Goal: Information Seeking & Learning: Learn about a topic

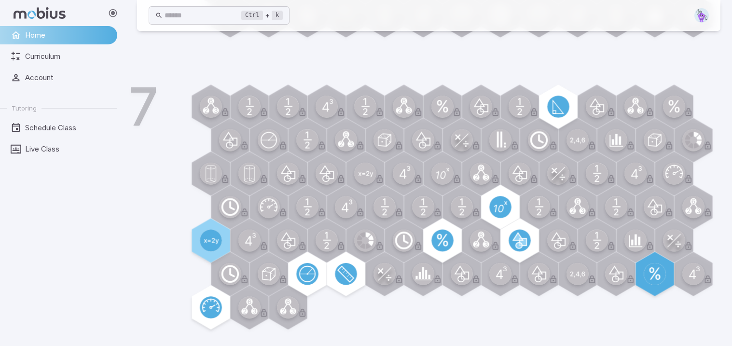
scroll to position [571, 0]
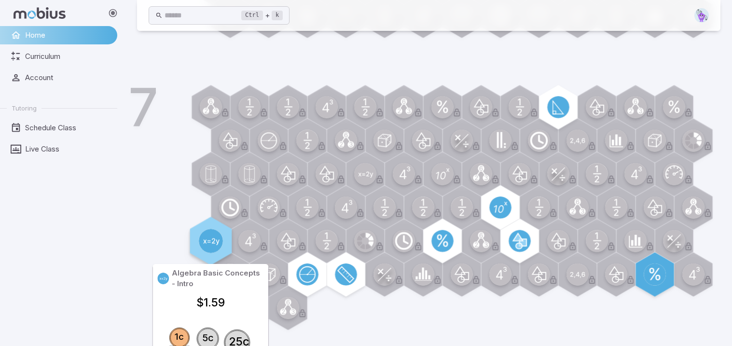
click at [204, 245] on circle at bounding box center [211, 241] width 24 height 24
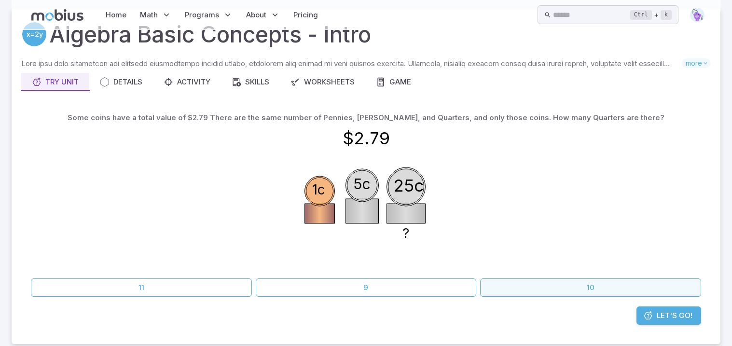
scroll to position [0, 0]
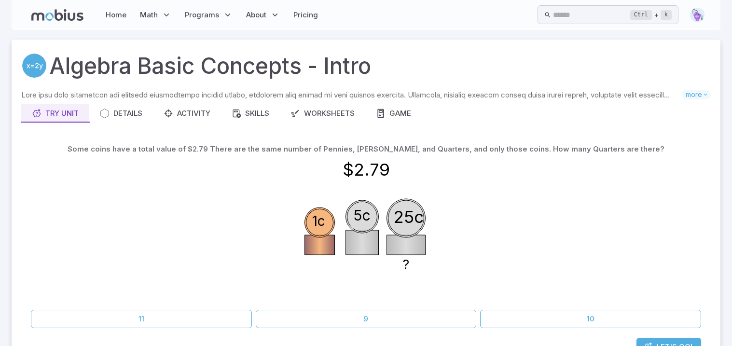
click at [658, 340] on link "Let's Go!" at bounding box center [669, 347] width 65 height 18
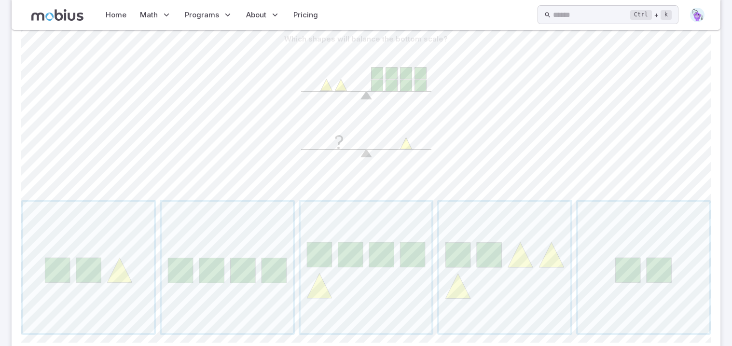
scroll to position [236, 0]
click at [238, 264] on span "button" at bounding box center [227, 268] width 131 height 131
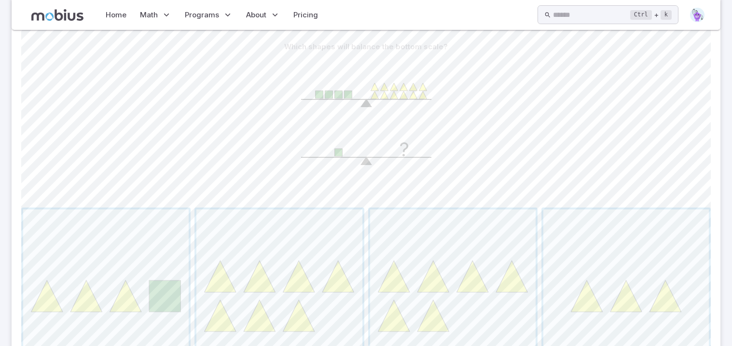
scroll to position [228, 0]
click at [666, 307] on span "button" at bounding box center [626, 293] width 166 height 166
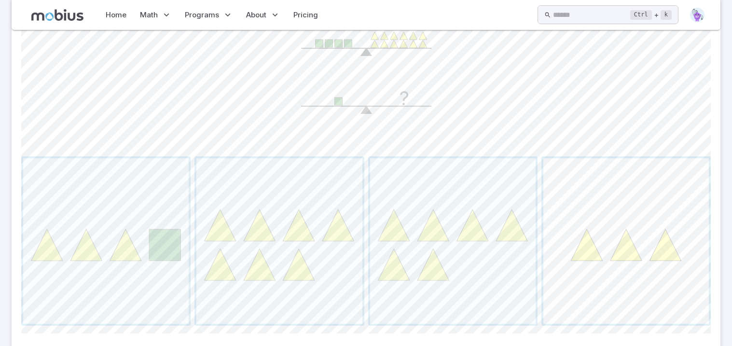
scroll to position [90, 0]
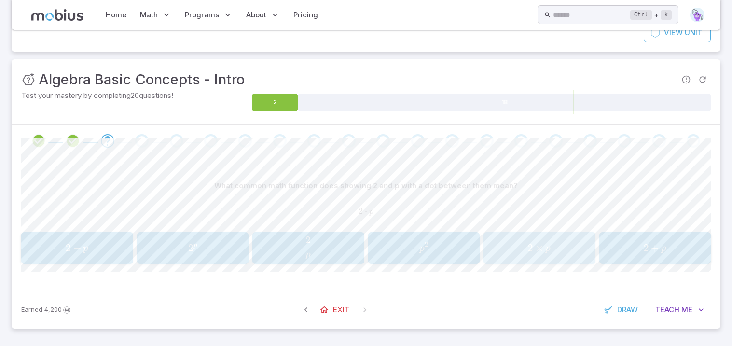
click at [555, 241] on div "2 × p 2 \times p 2 × p" at bounding box center [540, 248] width 106 height 24
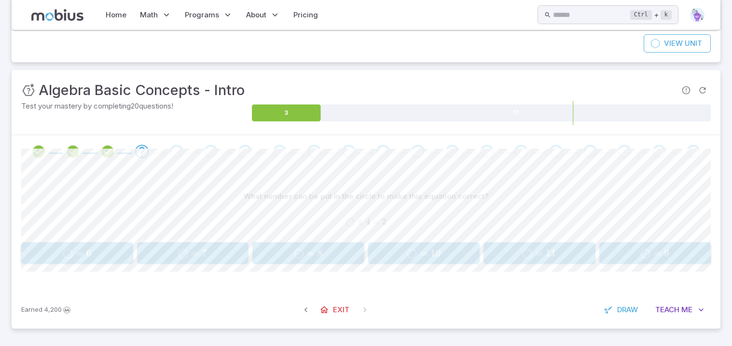
scroll to position [79, 0]
click at [316, 258] on span "◯ =" at bounding box center [306, 254] width 24 height 12
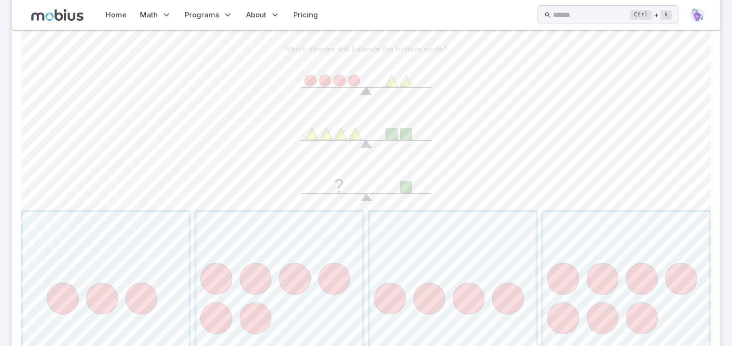
scroll to position [225, 0]
click at [427, 247] on span "button" at bounding box center [453, 297] width 166 height 166
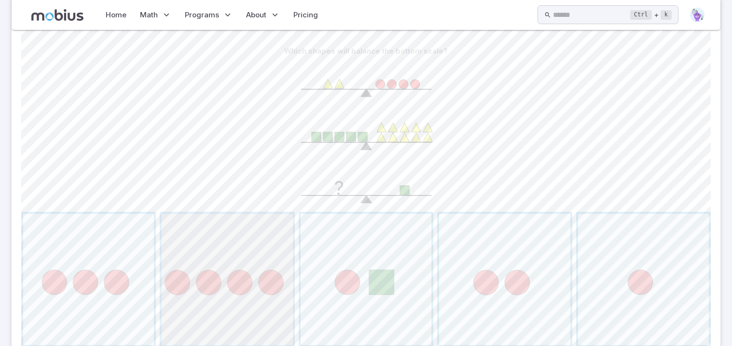
click at [246, 316] on span "button" at bounding box center [227, 279] width 131 height 131
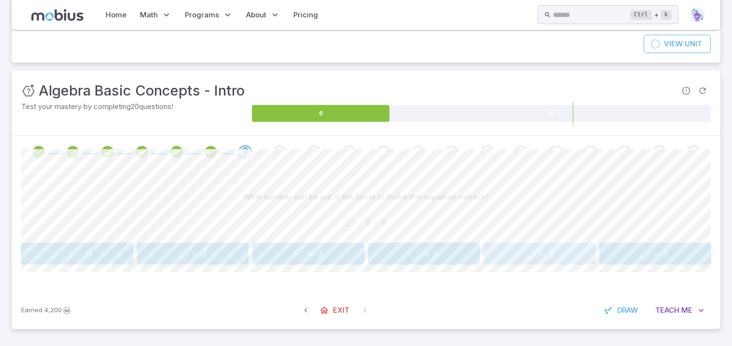
click at [561, 252] on span "◯ = 2" at bounding box center [540, 254] width 106 height 12
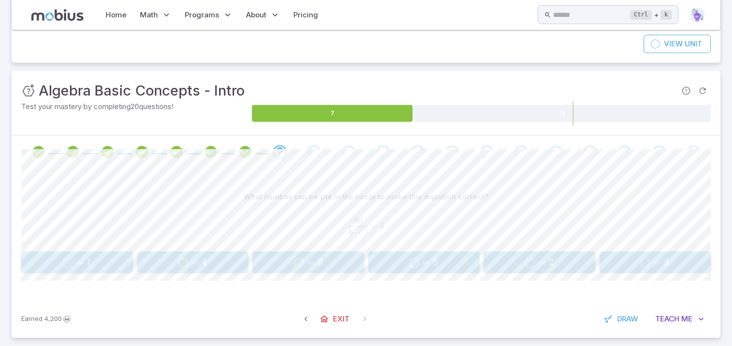
click at [645, 279] on div "What number can be put in the circle to make this equation correct? 90 6 ⋅ ◯ = …" at bounding box center [366, 234] width 690 height 132
click at [643, 272] on button "◯ = 3 \bigcirc = 3 ◯ = 3" at bounding box center [655, 262] width 112 height 22
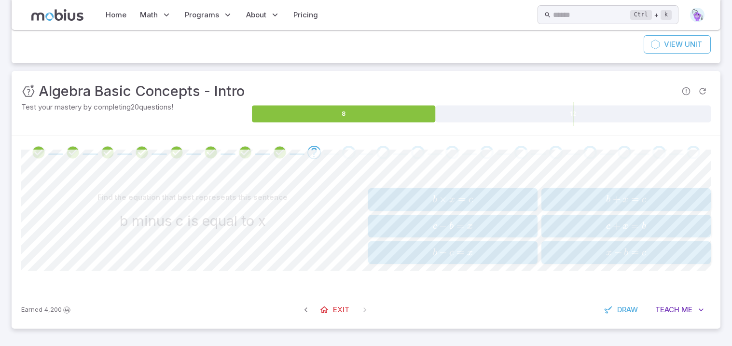
scroll to position [77, 0]
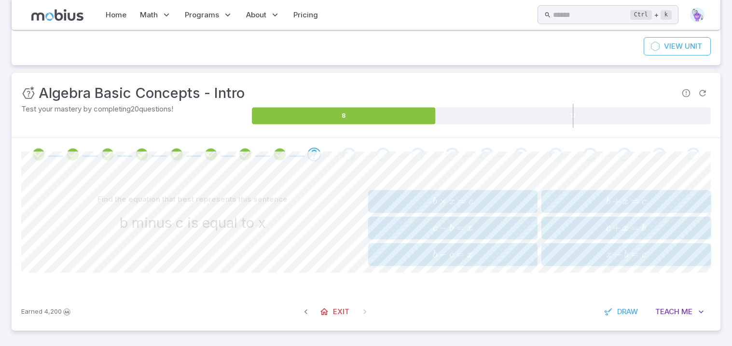
click at [498, 253] on span "b − c = x" at bounding box center [452, 254] width 163 height 13
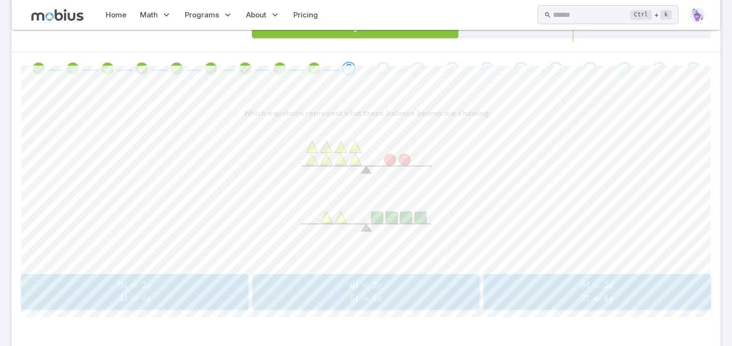
scroll to position [173, 0]
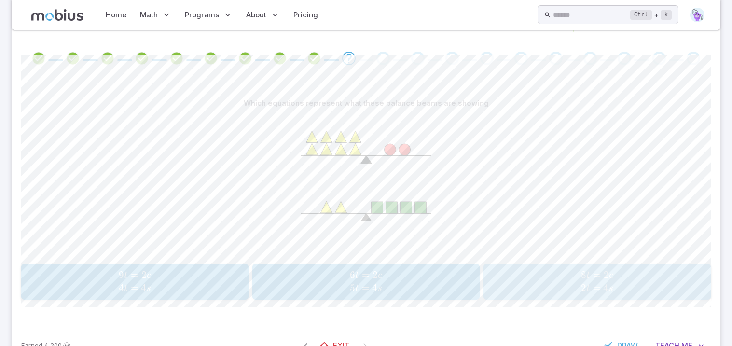
click at [556, 292] on span "8 t = 2 c 2 t = 4 s" at bounding box center [597, 282] width 221 height 26
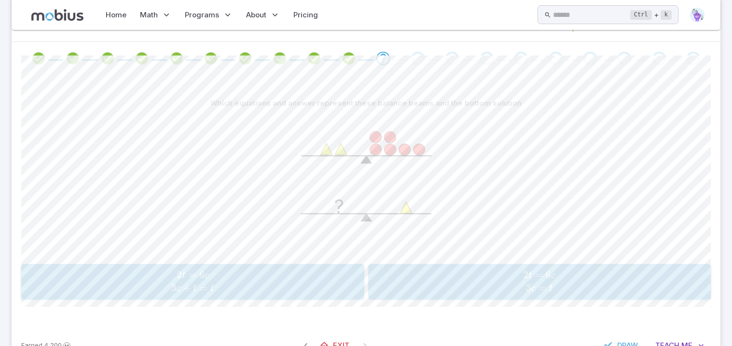
scroll to position [208, 0]
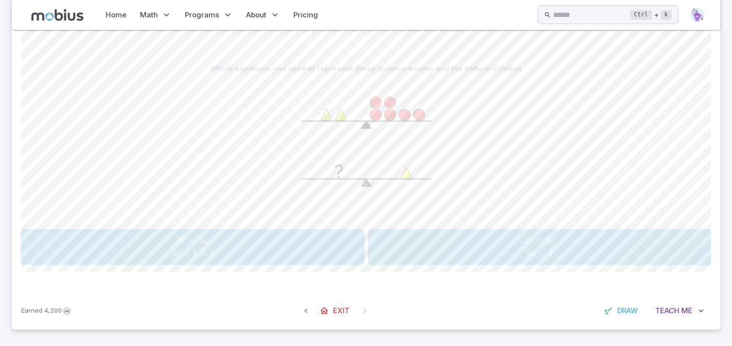
click at [571, 253] on span "2 t = 6 c 3 c = t" at bounding box center [539, 247] width 337 height 26
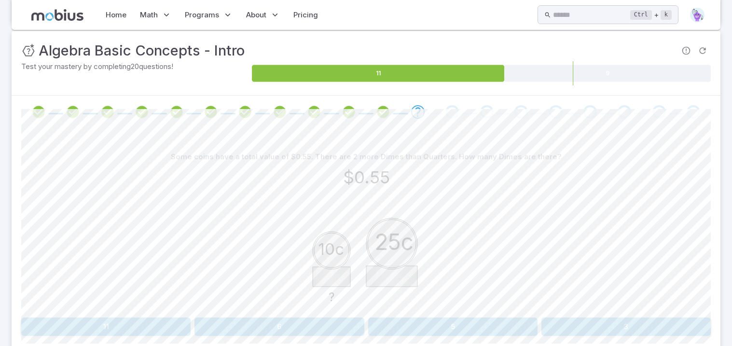
scroll to position [125, 0]
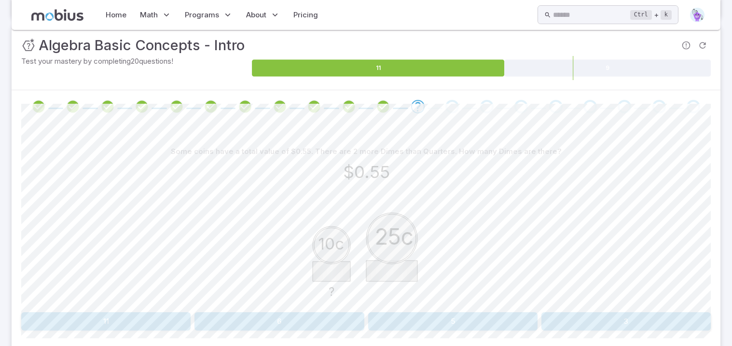
click at [587, 325] on button "3" at bounding box center [626, 321] width 169 height 18
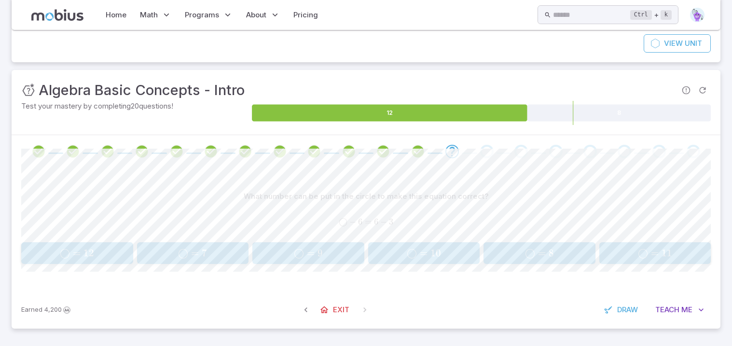
scroll to position [79, 0]
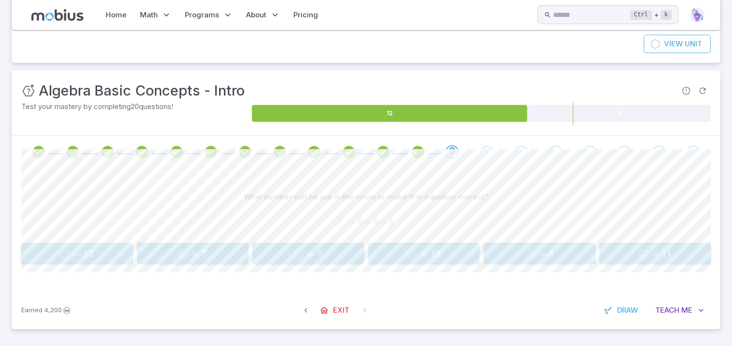
click at [348, 247] on div "◯ = 9 \bigcirc = 9 ◯ = 9" at bounding box center [308, 254] width 106 height 14
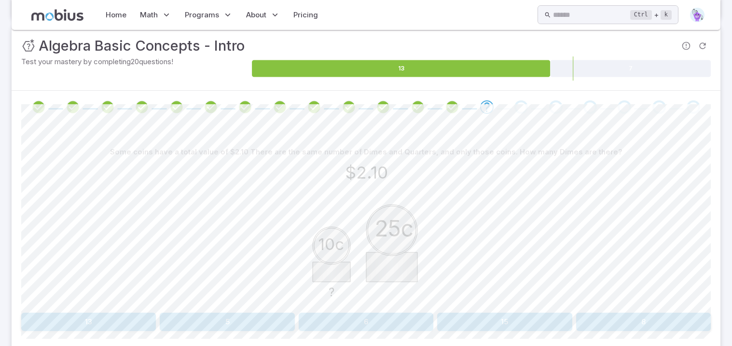
scroll to position [124, 0]
click at [409, 317] on button "6" at bounding box center [366, 322] width 135 height 18
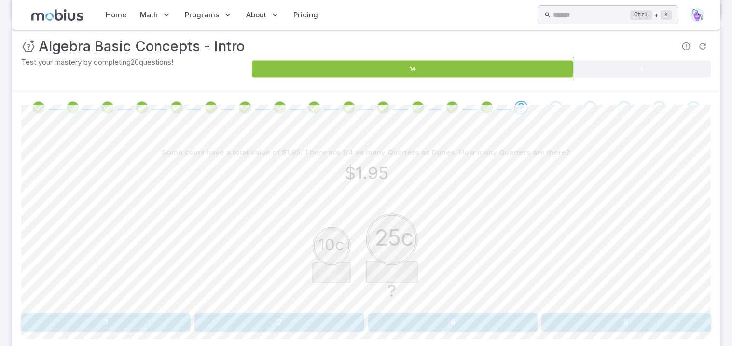
click at [430, 87] on div "Unit Mastery : Algebra Basic Concepts - Intro Test your mastery by completing 2…" at bounding box center [366, 58] width 709 height 65
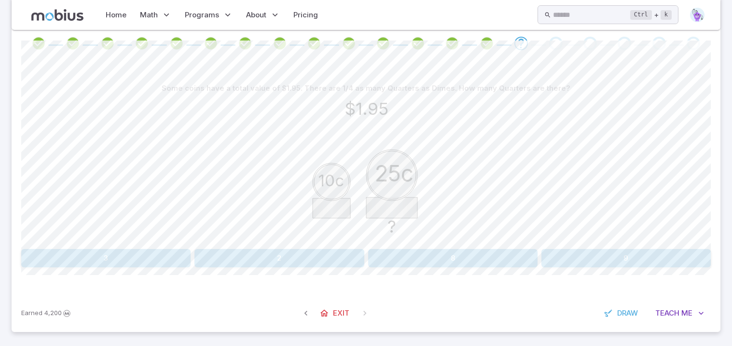
scroll to position [189, 0]
click at [104, 263] on button "3" at bounding box center [105, 257] width 169 height 18
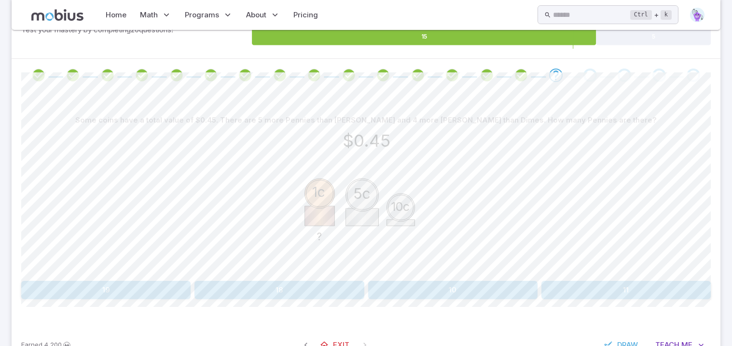
scroll to position [157, 0]
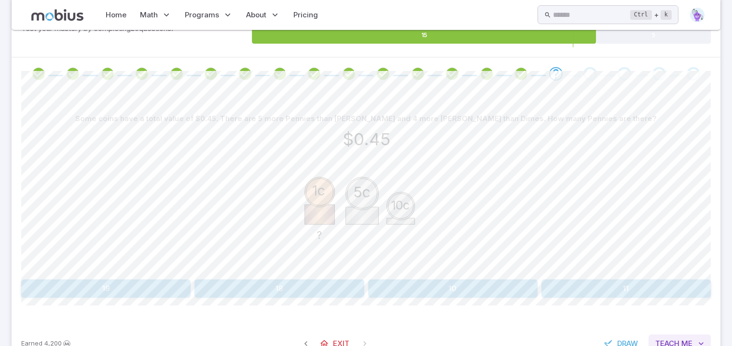
click at [687, 340] on span "Me" at bounding box center [687, 343] width 11 height 11
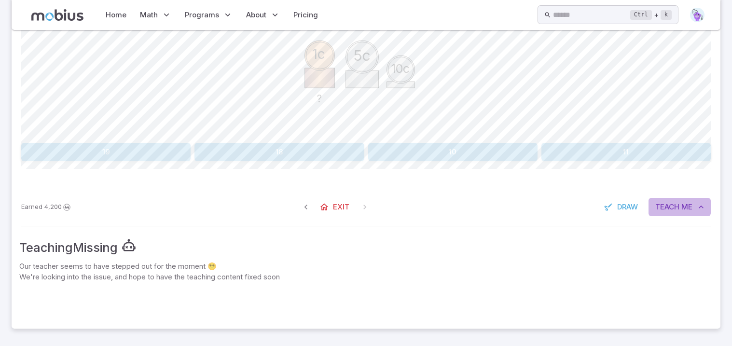
click at [676, 202] on span "Teach" at bounding box center [667, 207] width 24 height 11
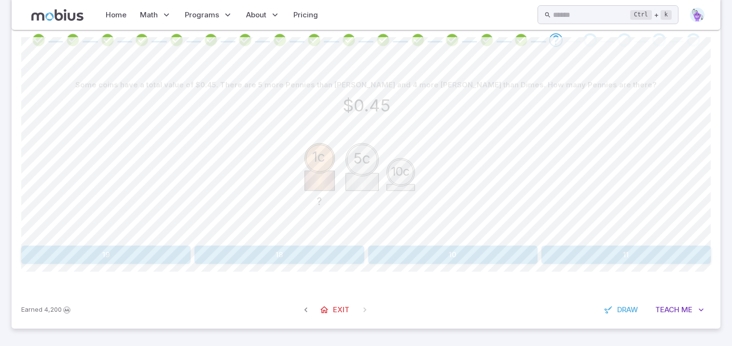
scroll to position [191, 0]
click at [482, 254] on button "10" at bounding box center [452, 255] width 169 height 18
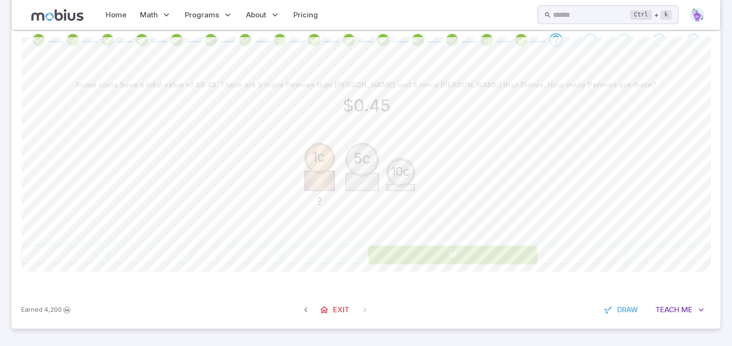
click at [514, 194] on div "1c ? 5c 10c $0.45" at bounding box center [366, 168] width 690 height 148
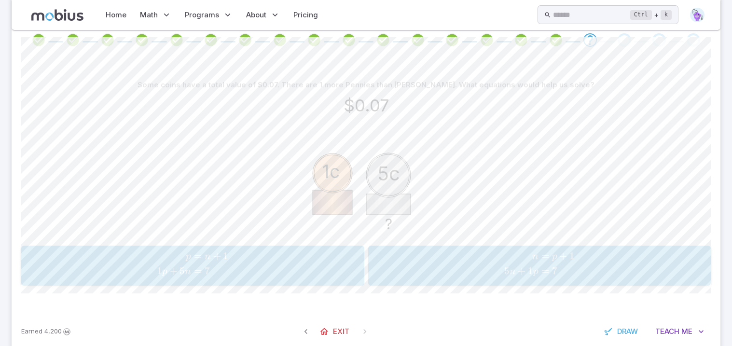
click at [226, 277] on span "button" at bounding box center [209, 274] width 37 height 13
click at [672, 334] on span "Teach" at bounding box center [667, 331] width 24 height 11
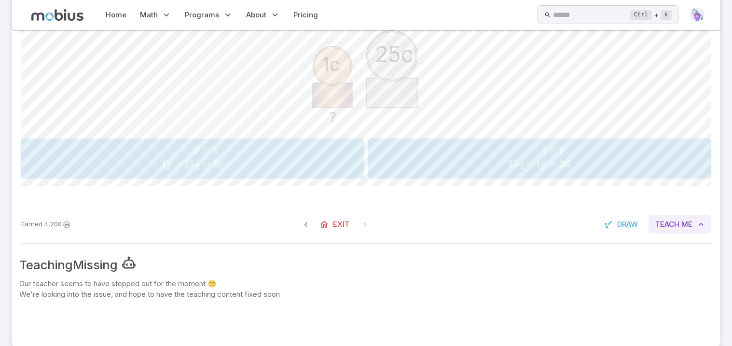
scroll to position [316, 0]
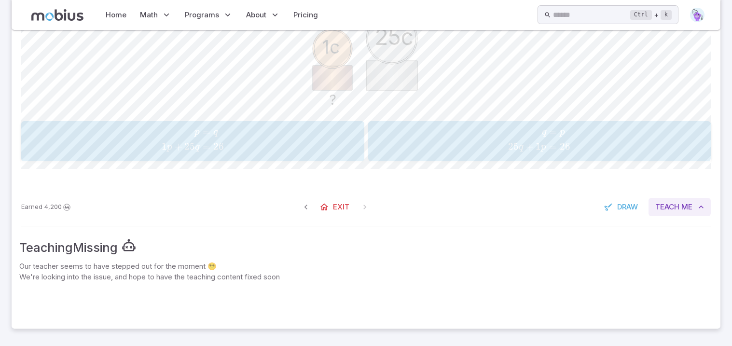
click at [676, 209] on span "Teach" at bounding box center [667, 207] width 24 height 11
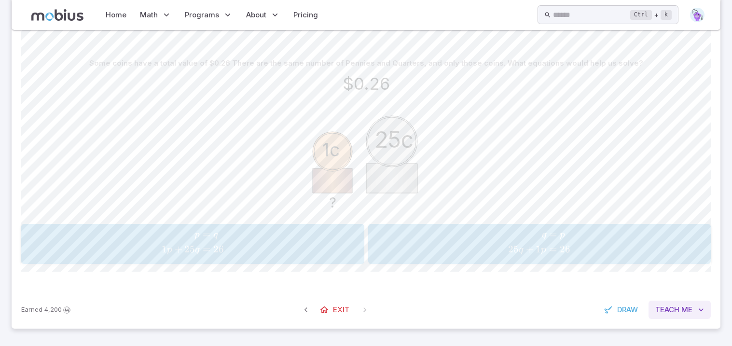
scroll to position [212, 0]
click at [410, 249] on span "q 25 q + 1 p ​ = p = 26 ​" at bounding box center [539, 244] width 337 height 30
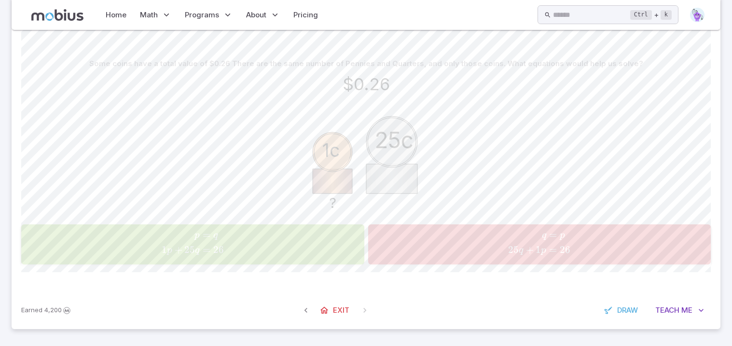
click at [278, 241] on span "p 1 p + 25 q ​ = q = 26 ​" at bounding box center [192, 244] width 337 height 30
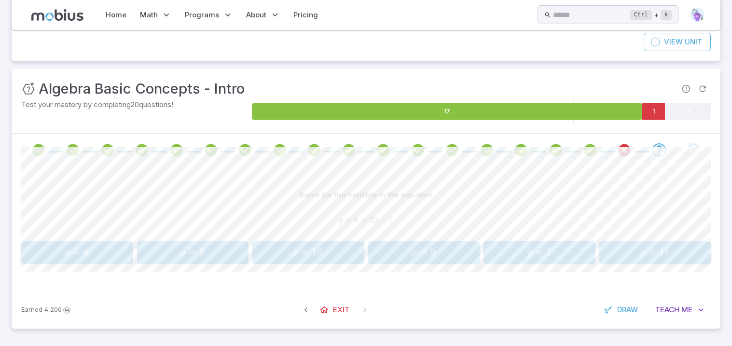
scroll to position [81, 0]
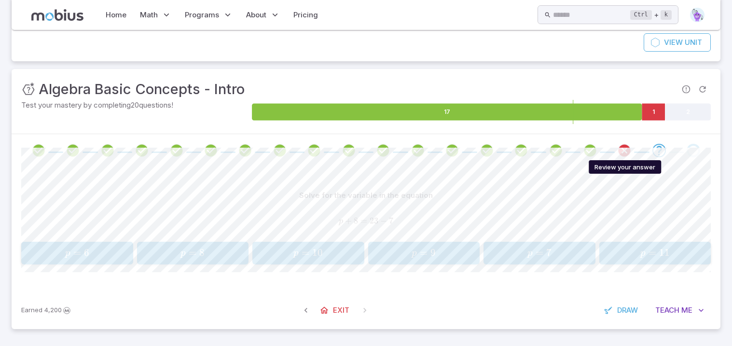
click at [621, 148] on icon "Review your answer" at bounding box center [624, 150] width 14 height 14
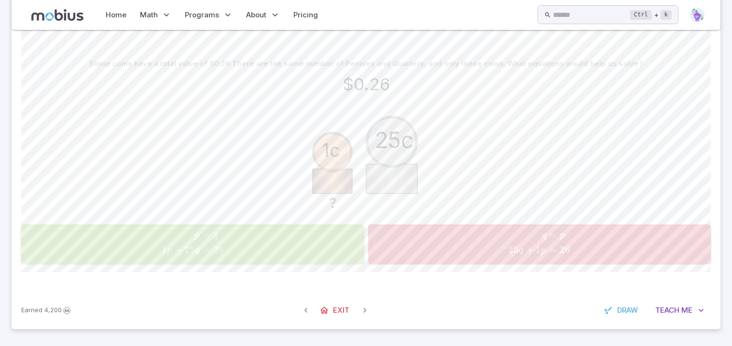
click at [259, 248] on span "p 1 p + 25 q ​ = q = 26 ​" at bounding box center [192, 244] width 337 height 30
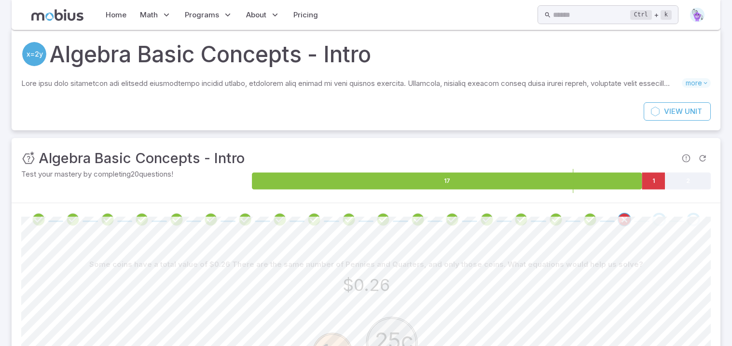
scroll to position [0, 0]
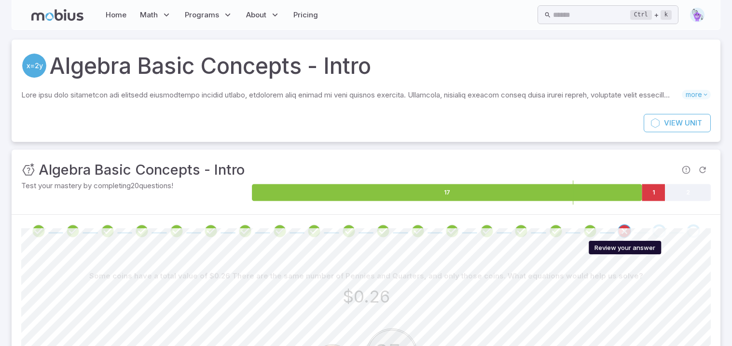
click at [619, 226] on icon "Review your answer" at bounding box center [624, 231] width 14 height 14
click at [662, 232] on div "Go to the next question" at bounding box center [660, 231] width 14 height 14
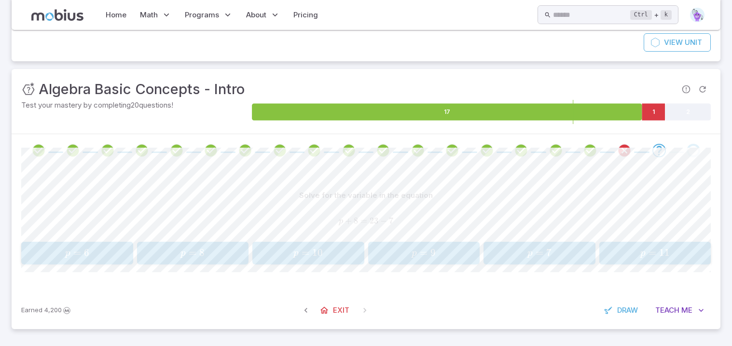
scroll to position [80, 0]
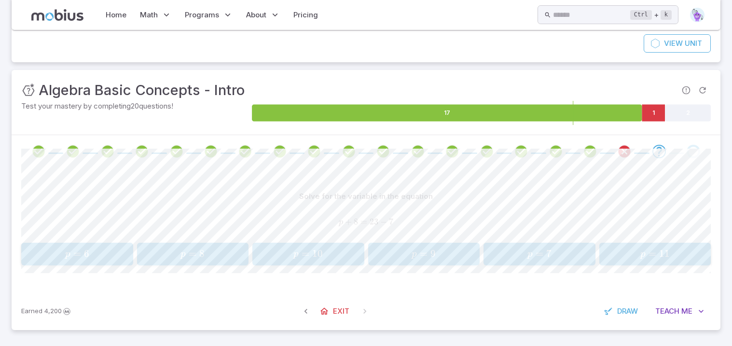
click at [50, 253] on span "p = 6" at bounding box center [77, 254] width 106 height 13
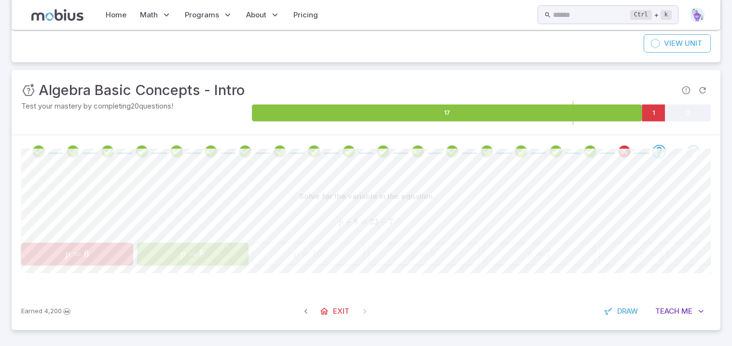
click at [195, 258] on span "=" at bounding box center [193, 254] width 8 height 12
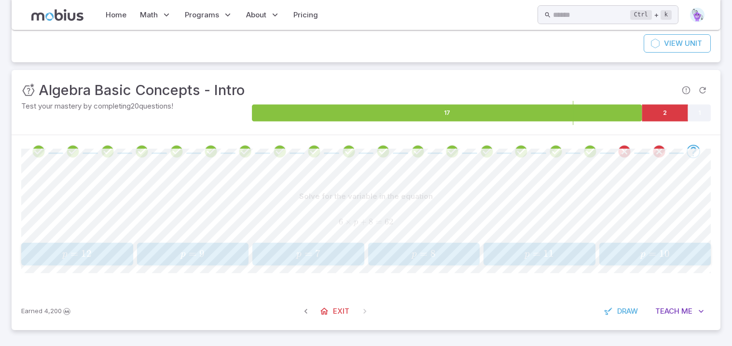
click at [195, 258] on span "=" at bounding box center [193, 254] width 8 height 12
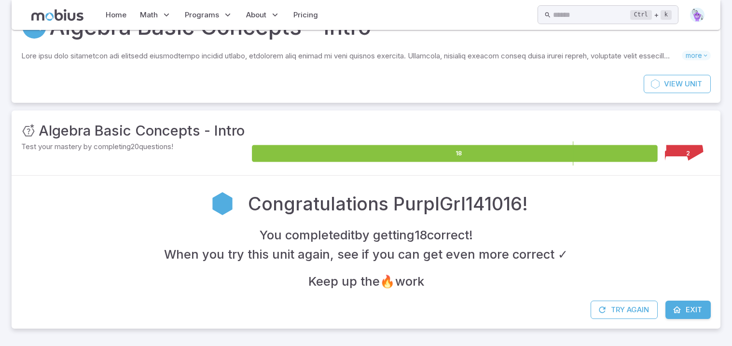
scroll to position [39, 0]
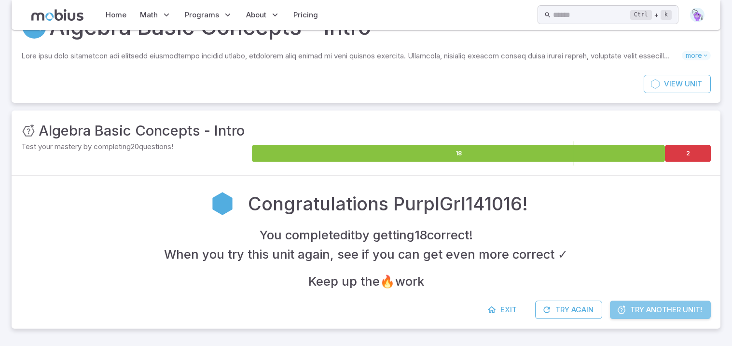
click at [631, 311] on span "Try Another Unit!" at bounding box center [666, 310] width 72 height 11
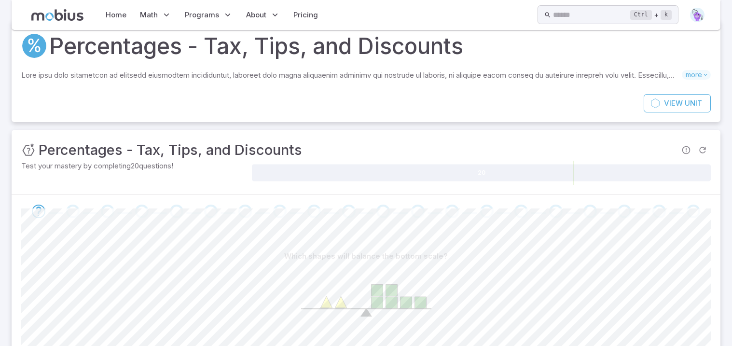
scroll to position [0, 0]
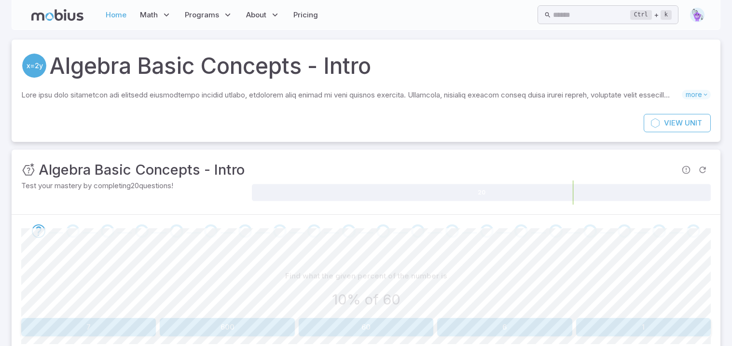
click at [119, 23] on link "Home" at bounding box center [116, 15] width 27 height 22
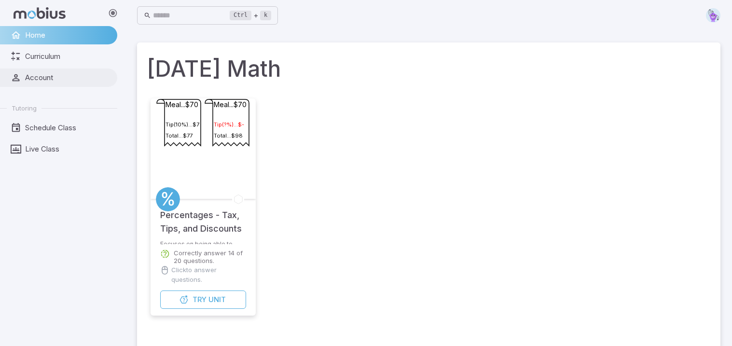
click at [42, 82] on span "Account" at bounding box center [67, 77] width 85 height 11
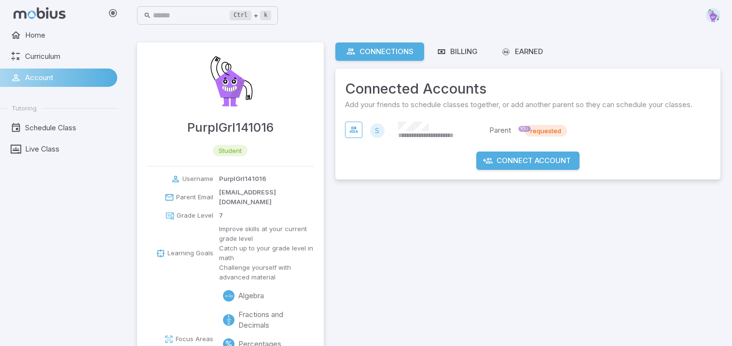
click at [223, 94] on img at bounding box center [230, 81] width 58 height 58
click at [25, 25] on div at bounding box center [62, 13] width 125 height 26
click at [28, 28] on link "Home" at bounding box center [58, 35] width 117 height 18
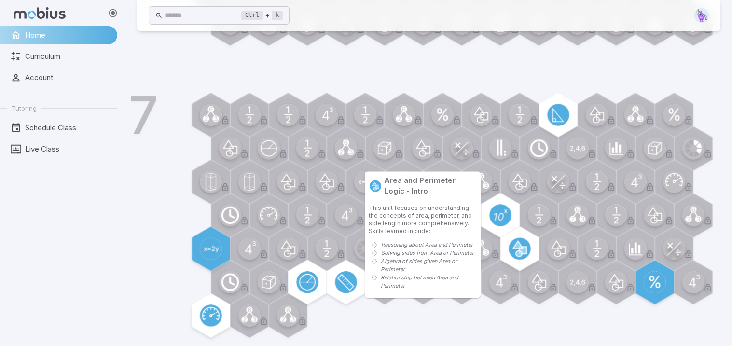
scroll to position [571, 0]
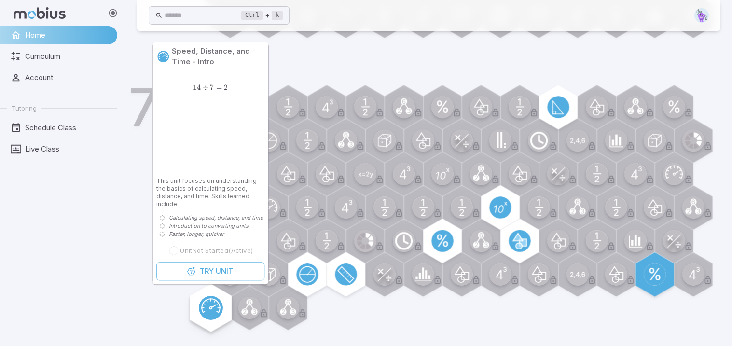
click at [214, 304] on icon at bounding box center [211, 308] width 24 height 24
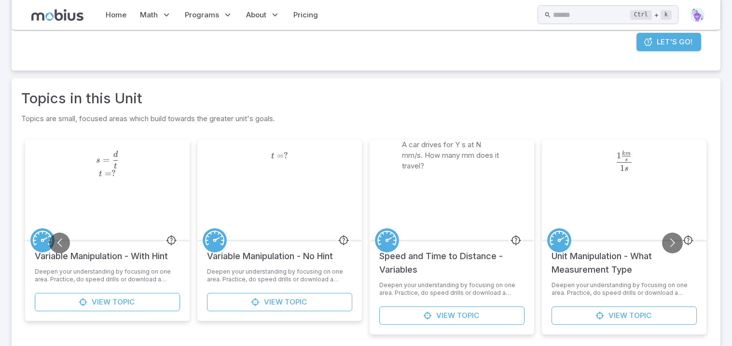
scroll to position [0, 0]
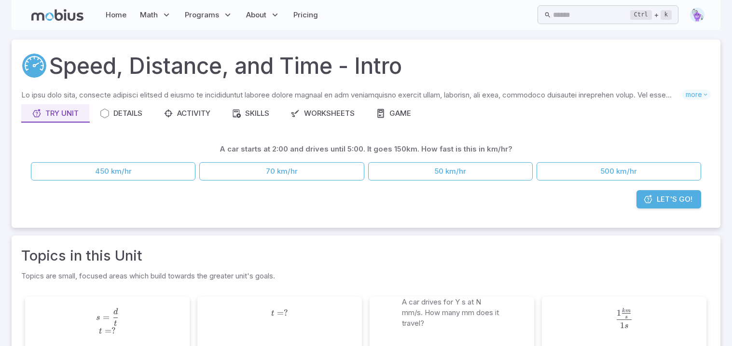
click at [671, 195] on span "Let's Go!" at bounding box center [675, 199] width 36 height 11
